Goal: Information Seeking & Learning: Check status

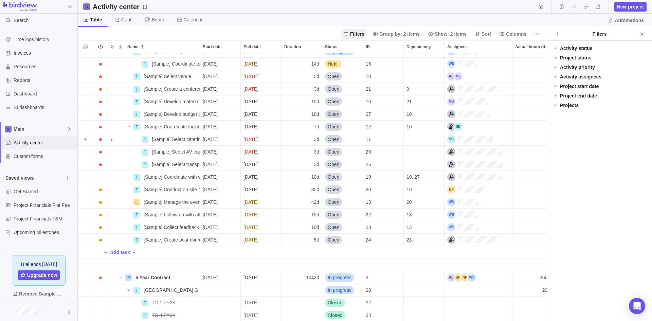
scroll to position [102, 0]
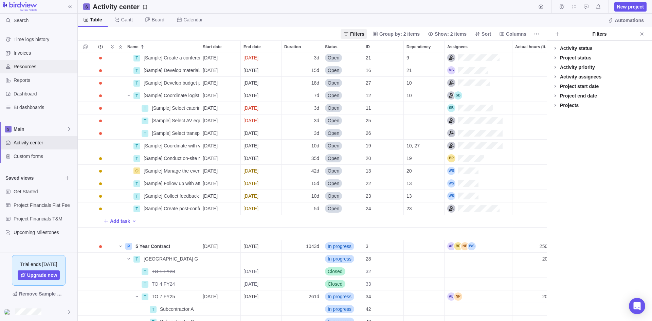
click at [31, 67] on span "Resources" at bounding box center [44, 66] width 61 height 7
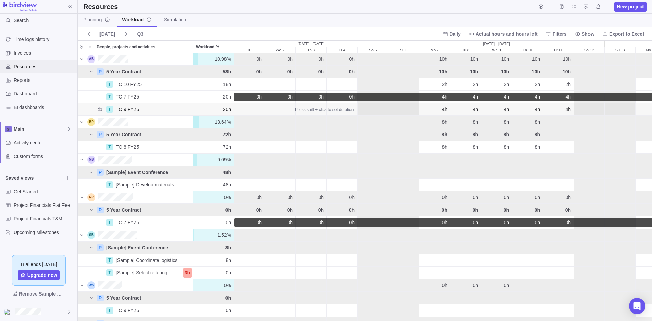
scroll to position [262, 569]
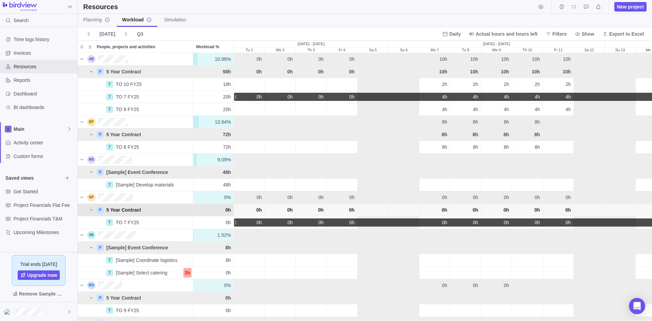
click at [289, 209] on span "0h" at bounding box center [289, 209] width 5 height 7
click at [357, 224] on div "Fr 4" at bounding box center [342, 222] width 31 height 8
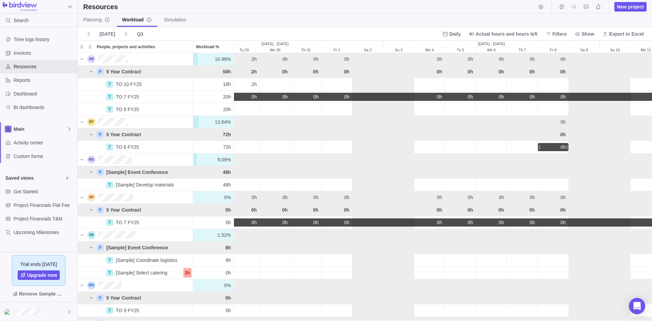
scroll to position [0, 905]
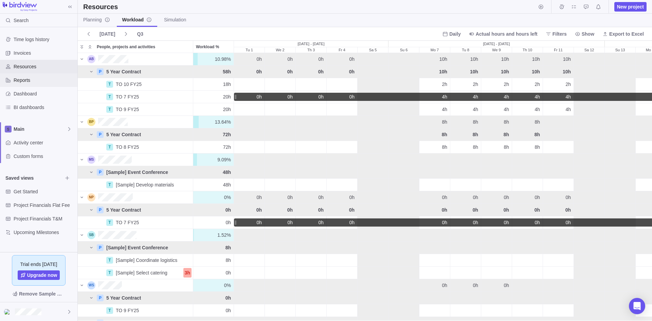
click at [12, 79] on div "Reports" at bounding box center [8, 80] width 11 height 11
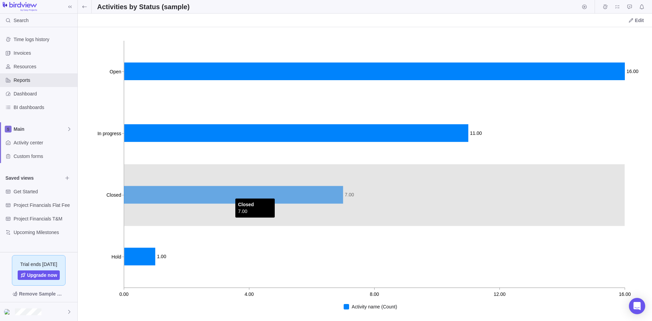
click at [232, 194] on icon at bounding box center [233, 195] width 219 height 18
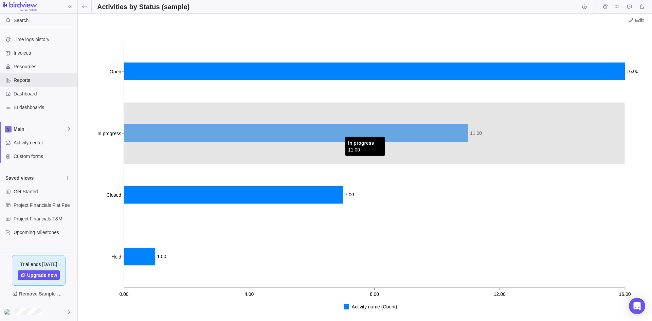
drag, startPoint x: 341, startPoint y: 121, endPoint x: 326, endPoint y: 112, distance: 17.8
click at [340, 121] on icon "0.00 4.00 8.00 12.00 16.00 Open In progress Closed Hold 16.00 11.00 7.00 1.00" at bounding box center [365, 174] width 574 height 294
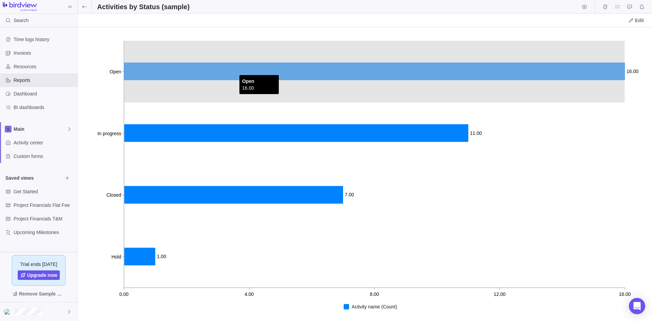
click at [236, 66] on icon at bounding box center [374, 71] width 501 height 18
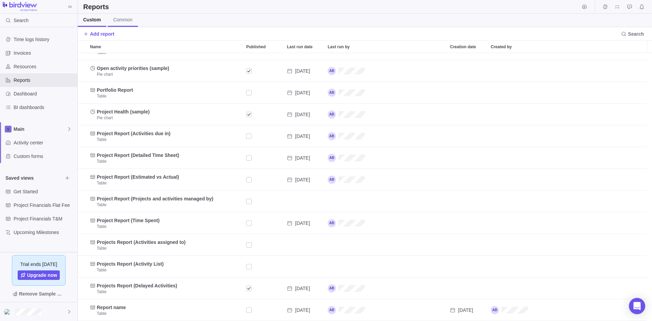
click at [124, 16] on link "Common" at bounding box center [123, 20] width 30 height 13
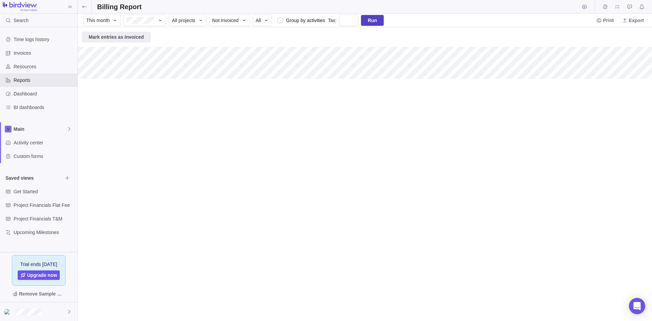
click at [367, 24] on span "Run" at bounding box center [372, 20] width 23 height 11
click at [117, 19] on icon at bounding box center [114, 20] width 5 height 5
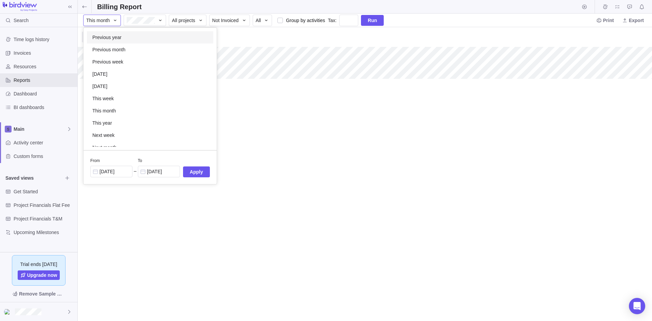
click at [120, 39] on span "Previous year" at bounding box center [106, 37] width 29 height 7
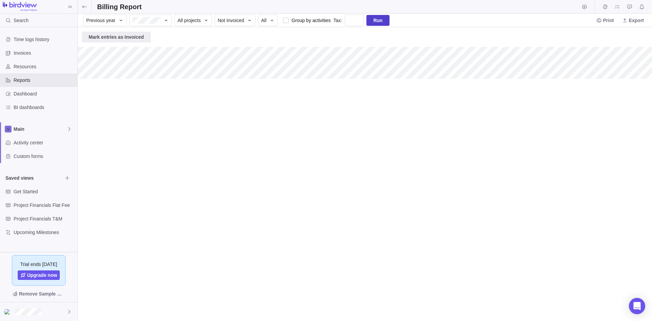
click at [378, 20] on span "Run" at bounding box center [377, 20] width 9 height 8
click at [31, 60] on div "Resources" at bounding box center [38, 67] width 77 height 14
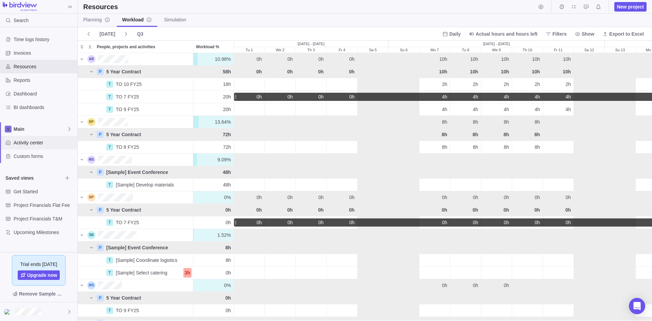
click at [18, 144] on span "Activity center" at bounding box center [44, 142] width 61 height 7
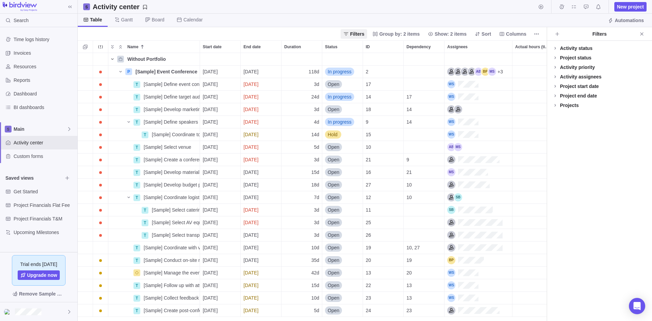
click at [111, 58] on icon "Name" at bounding box center [112, 58] width 5 height 5
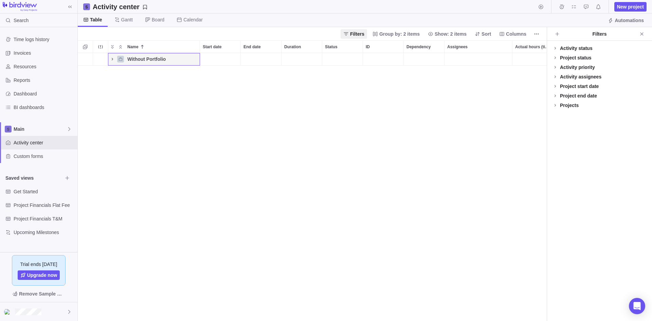
click at [112, 59] on icon "Name" at bounding box center [112, 58] width 5 height 5
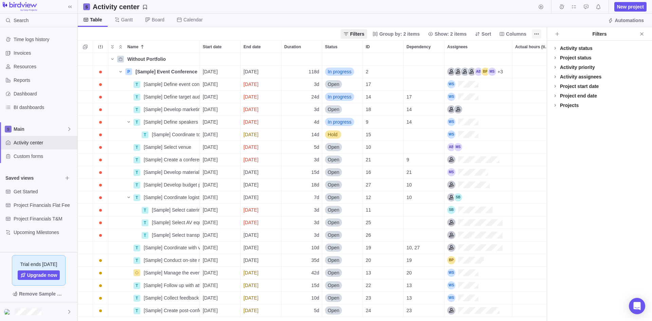
click at [537, 35] on icon "More actions" at bounding box center [536, 33] width 5 height 5
click at [263, 34] on body "Search Time logs history Invoices Resources Reports Dashboard BI dashboards Mai…" at bounding box center [326, 160] width 652 height 321
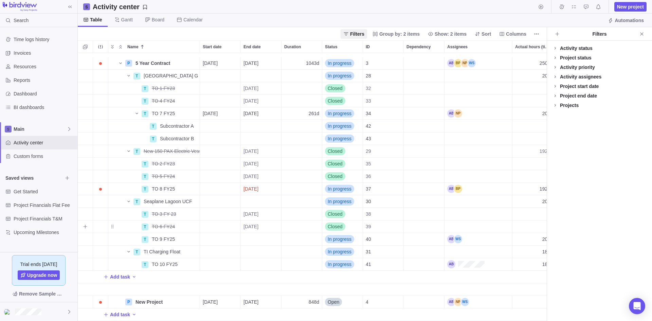
scroll to position [290, 0]
click at [186, 234] on span "Details" at bounding box center [175, 239] width 28 height 10
